Goal: Information Seeking & Learning: Learn about a topic

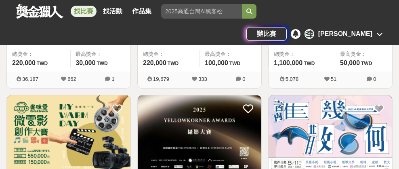
scroll to position [999, 0]
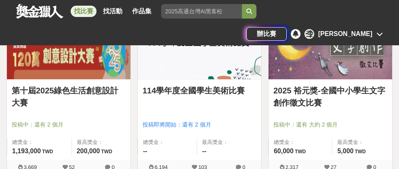
scroll to position [1993, 0]
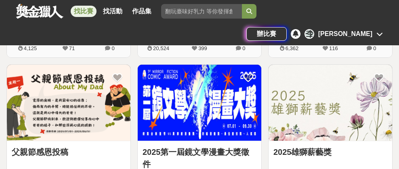
scroll to position [3013, 0]
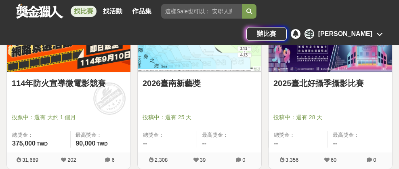
scroll to position [3983, 0]
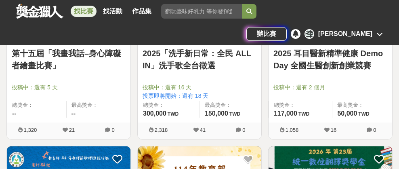
scroll to position [4911, 0]
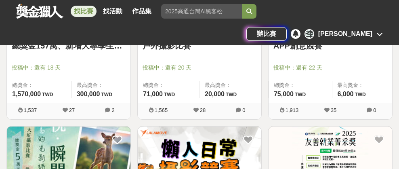
scroll to position [5854, 0]
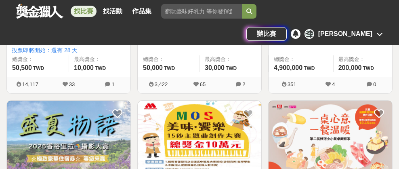
scroll to position [6043, 0]
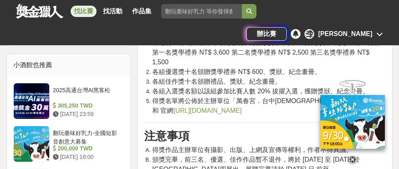
scroll to position [632, 0]
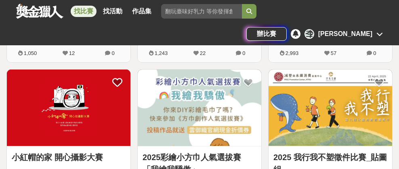
scroll to position [6255, 0]
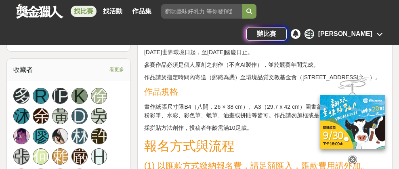
scroll to position [547, 0]
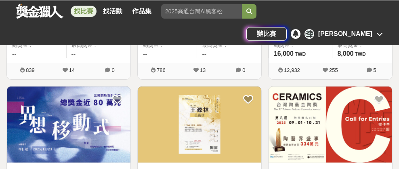
scroll to position [6435, 0]
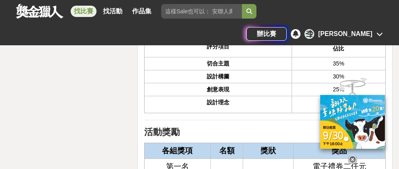
scroll to position [1251, 0]
